Goal: Transaction & Acquisition: Purchase product/service

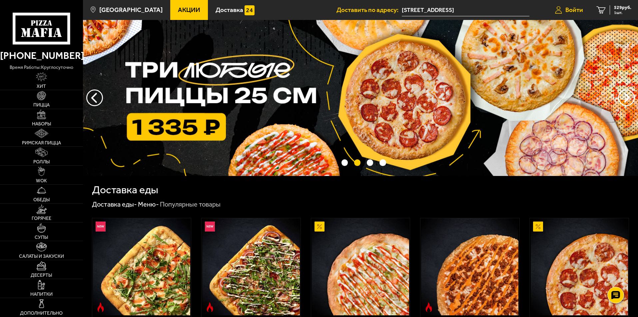
click at [568, 7] on span "Войти" at bounding box center [574, 10] width 18 height 6
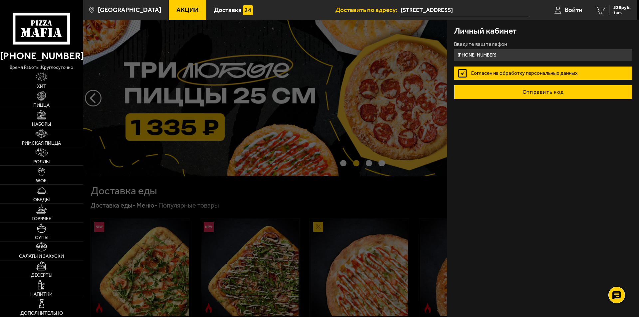
type input "[PHONE_NUMBER]"
click at [517, 96] on button "Отправить код" at bounding box center [543, 92] width 179 height 15
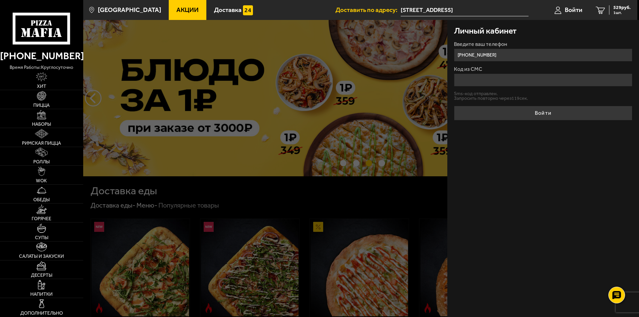
drag, startPoint x: 503, startPoint y: 86, endPoint x: 510, endPoint y: 77, distance: 11.6
click at [503, 86] on input "Код из СМС" at bounding box center [543, 80] width 179 height 13
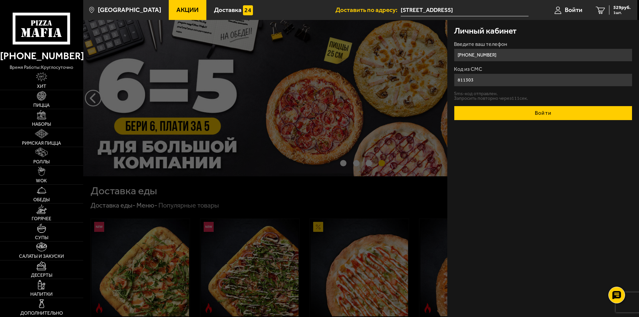
type input "811303"
click at [537, 116] on button "Войти" at bounding box center [543, 113] width 179 height 15
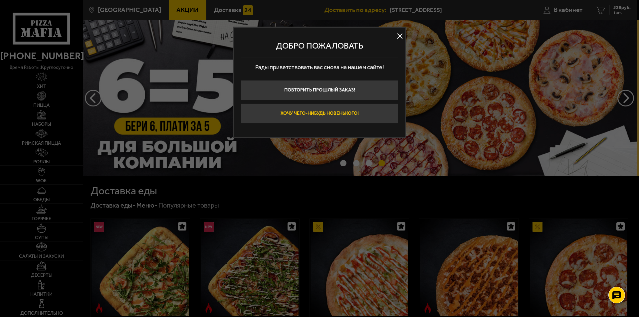
click at [368, 116] on button "Хочу чего-нибудь новенького!" at bounding box center [319, 114] width 157 height 20
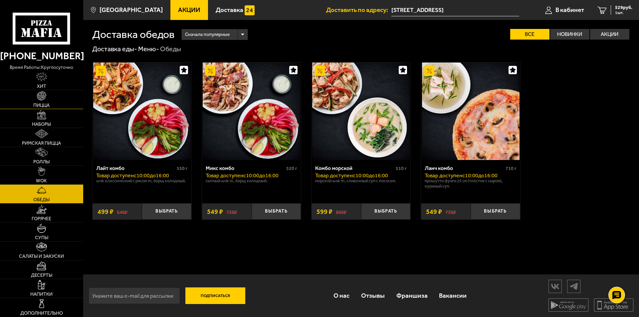
click at [48, 108] on span "Пицца" at bounding box center [41, 105] width 16 height 5
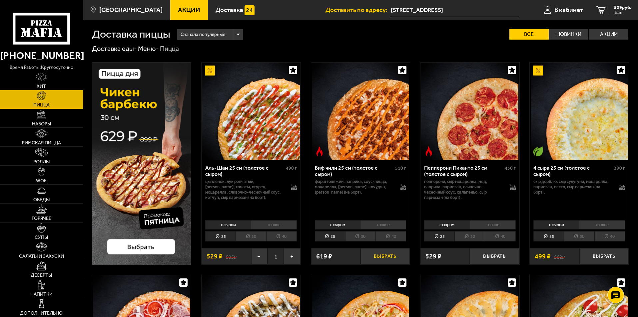
click at [384, 256] on button "Выбрать" at bounding box center [384, 256] width 49 height 16
click at [613, 10] on span "1055 руб." at bounding box center [621, 7] width 20 height 5
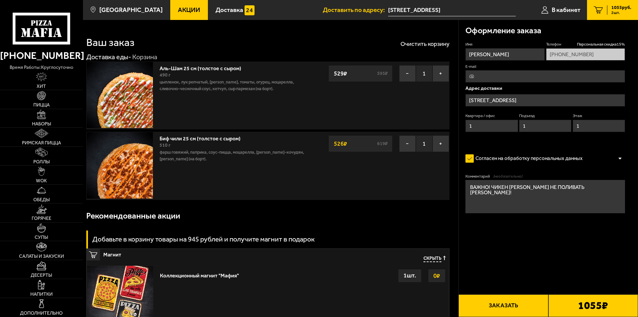
click at [577, 101] on input "[STREET_ADDRESS]" at bounding box center [545, 100] width 160 height 12
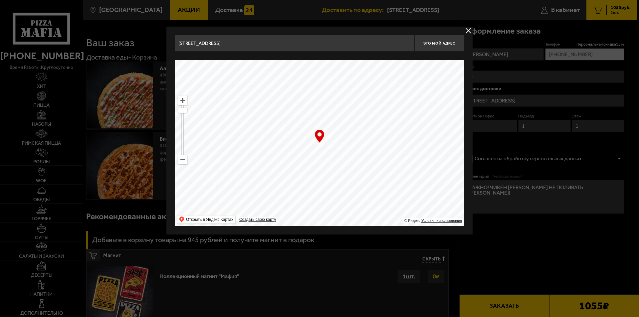
click at [392, 45] on input "[STREET_ADDRESS]" at bounding box center [295, 43] width 240 height 17
drag, startPoint x: 178, startPoint y: 44, endPoint x: 467, endPoint y: 45, distance: 289.8
click at [467, 45] on div "[STREET_ADDRESS] Это мой адрес Найдите адрес перетащив карту … © Яндекс Условия…" at bounding box center [320, 131] width 306 height 208
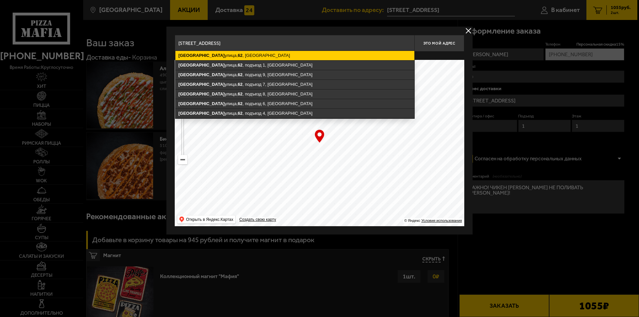
click at [278, 54] on ymaps "[STREET_ADDRESS]" at bounding box center [295, 55] width 239 height 9
type input "[STREET_ADDRESS]"
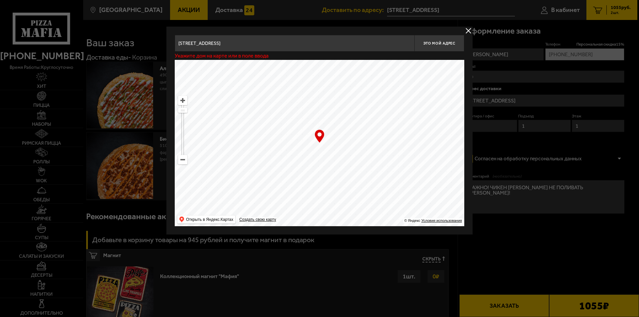
type input "[STREET_ADDRESS]"
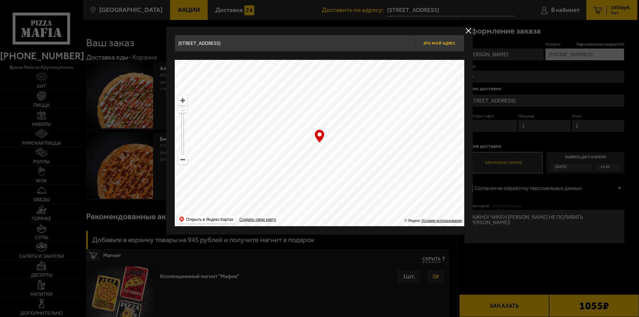
click at [442, 40] on button "Это мой адрес" at bounding box center [440, 43] width 50 height 17
type input "[STREET_ADDRESS]"
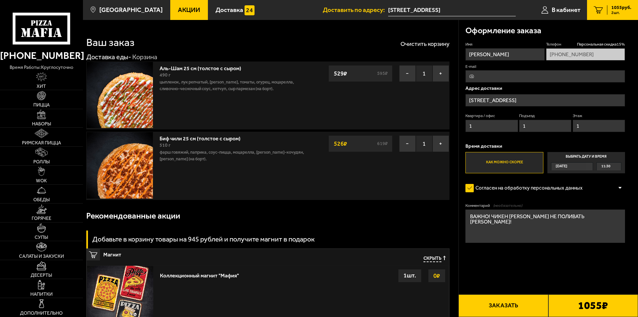
click at [526, 300] on button "Заказать" at bounding box center [503, 306] width 90 height 23
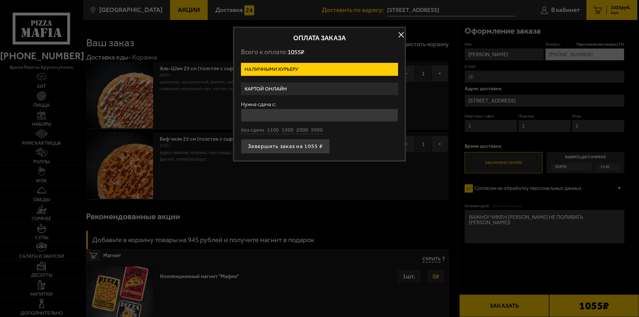
click at [267, 86] on label "Картой онлайн" at bounding box center [319, 89] width 157 height 13
click at [0, 0] on input "Картой онлайн" at bounding box center [0, 0] width 0 height 0
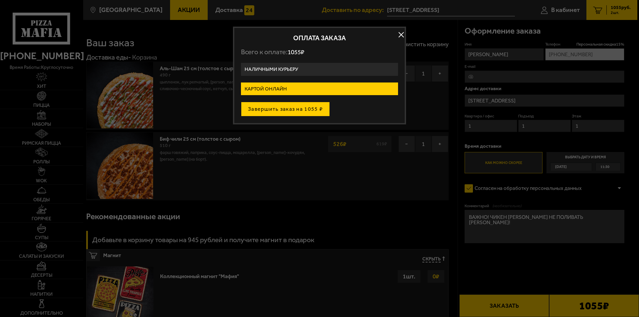
click at [289, 108] on button "Завершить заказ на 1055 ₽" at bounding box center [285, 109] width 89 height 15
